Goal: Task Accomplishment & Management: Manage account settings

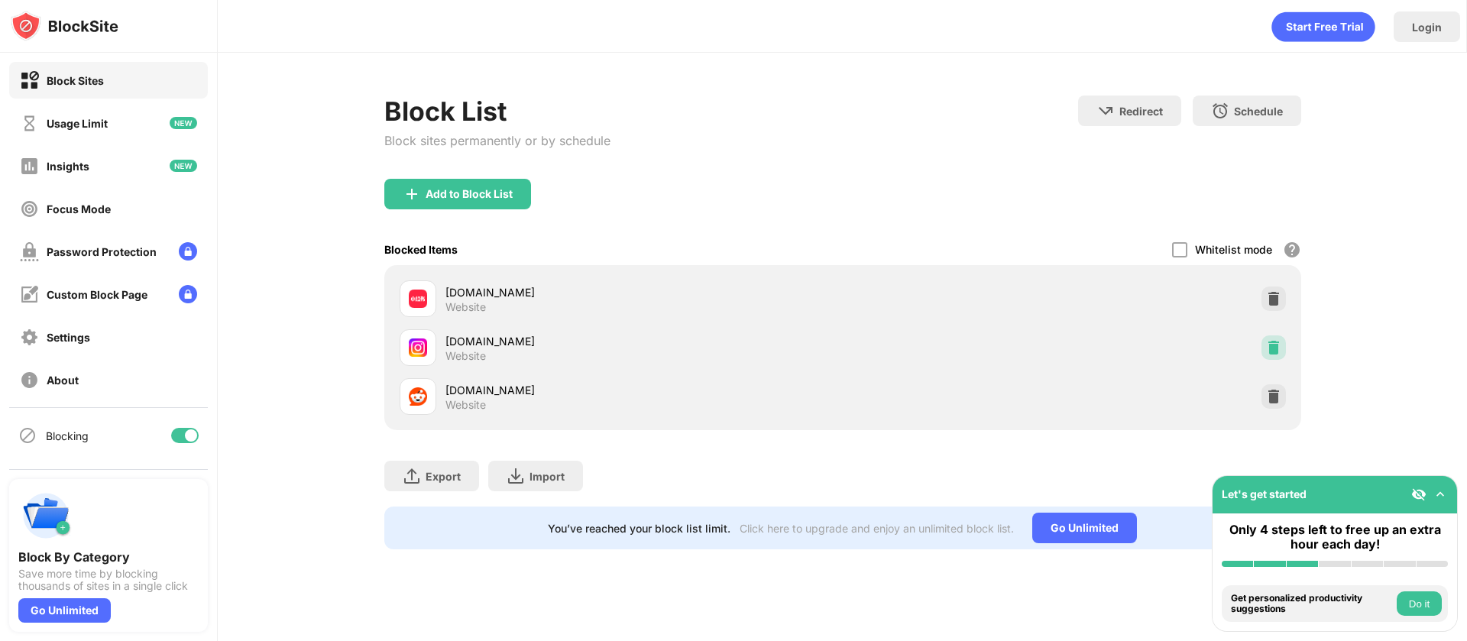
click at [1274, 349] on img at bounding box center [1273, 347] width 15 height 15
click at [1259, 404] on div "instagram.com Website" at bounding box center [843, 396] width 899 height 49
click at [1270, 395] on img at bounding box center [1273, 396] width 15 height 15
